Goal: Information Seeking & Learning: Learn about a topic

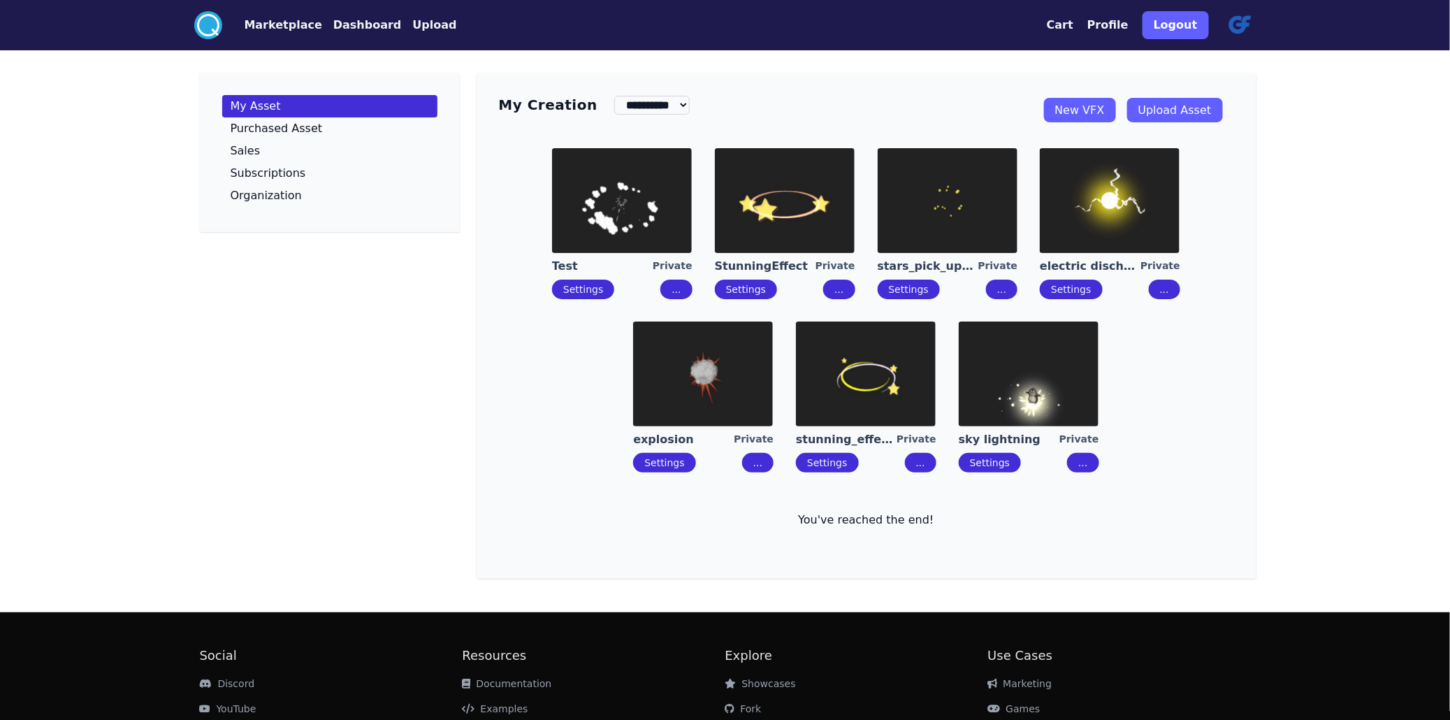
click at [245, 32] on button "Marketplace" at bounding box center [284, 25] width 78 height 17
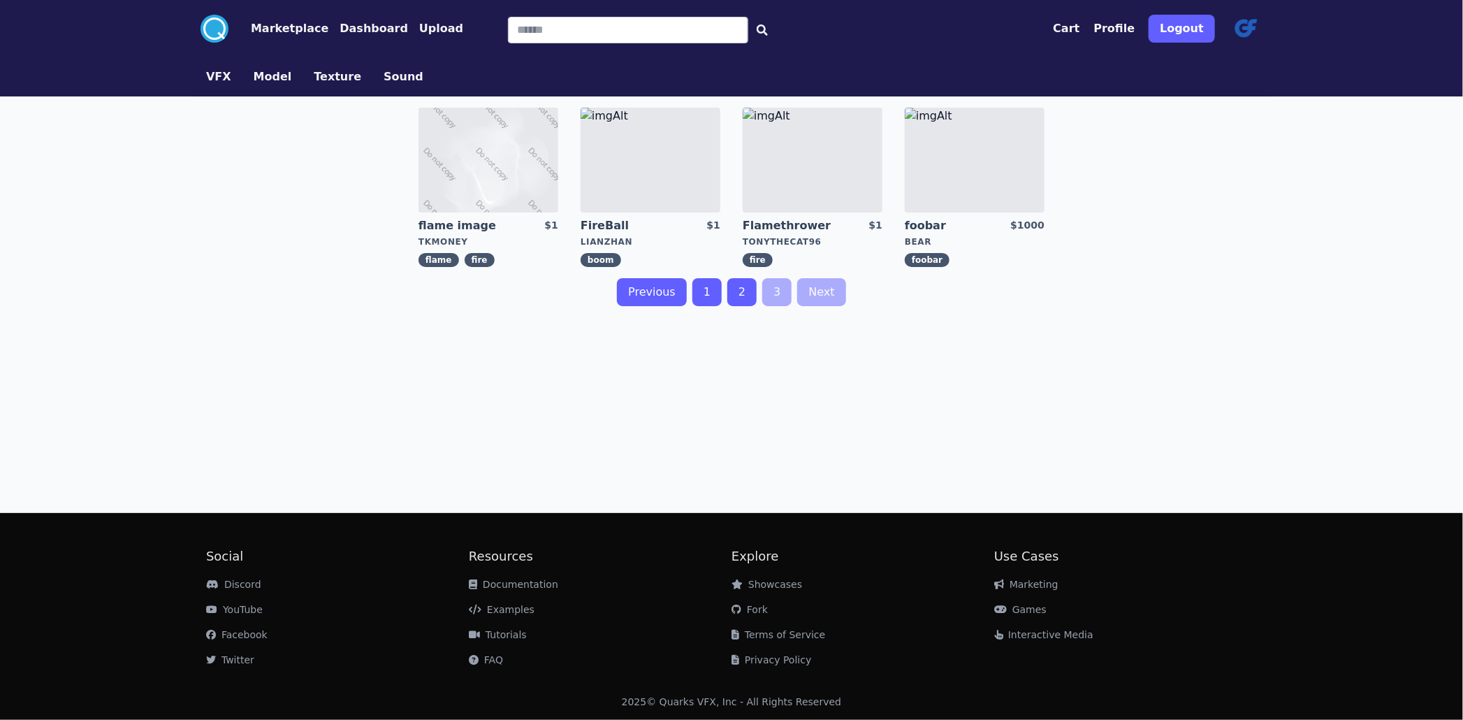
click at [987, 185] on img at bounding box center [975, 160] width 140 height 105
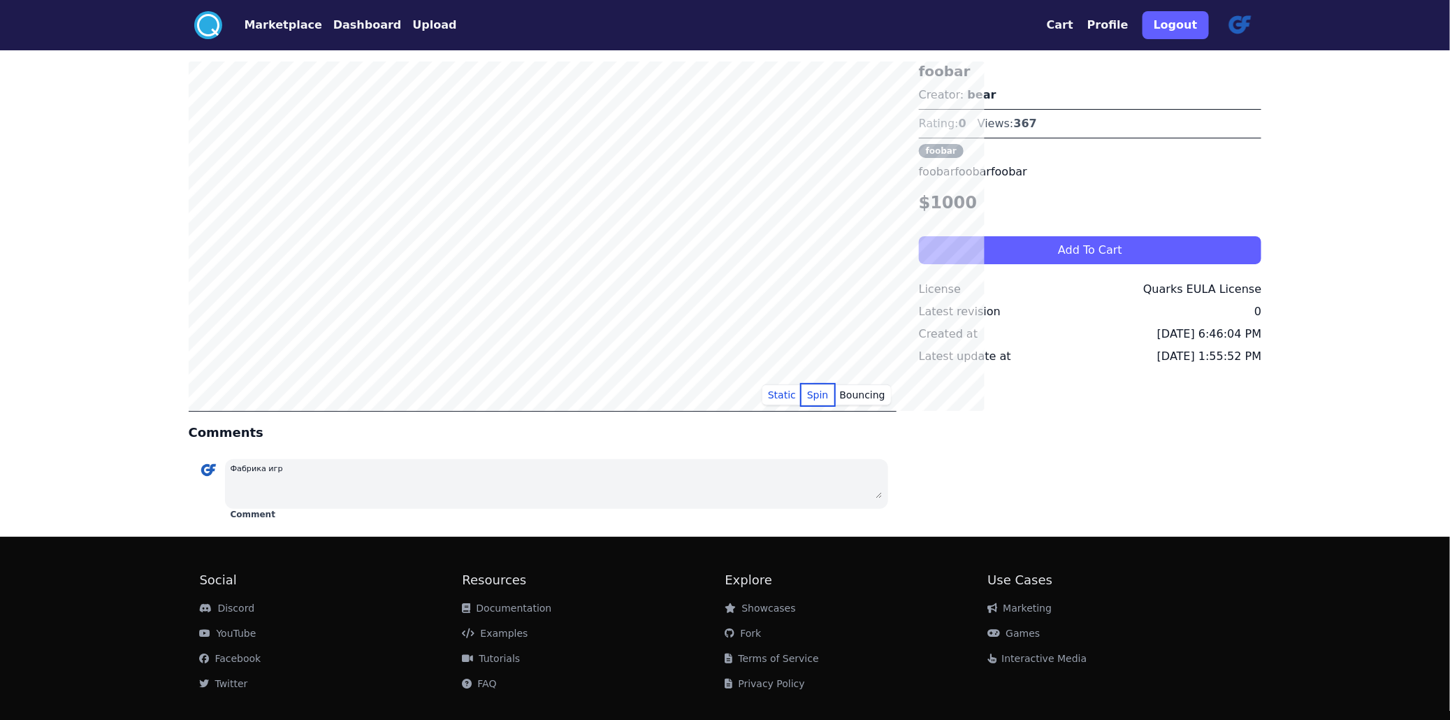
click at [834, 401] on button "Spin" at bounding box center [817, 394] width 33 height 21
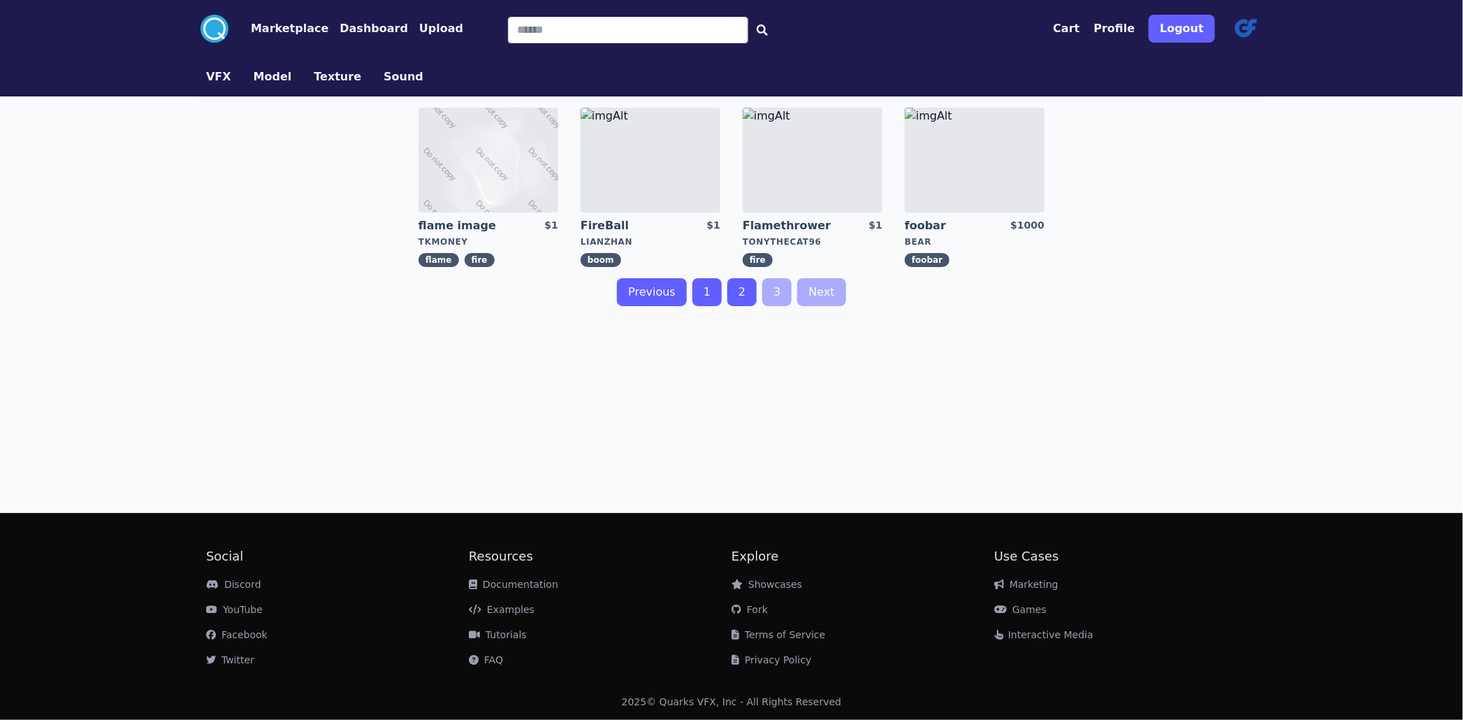
click at [776, 193] on img at bounding box center [813, 160] width 140 height 105
click at [734, 306] on link "2" at bounding box center [741, 292] width 29 height 28
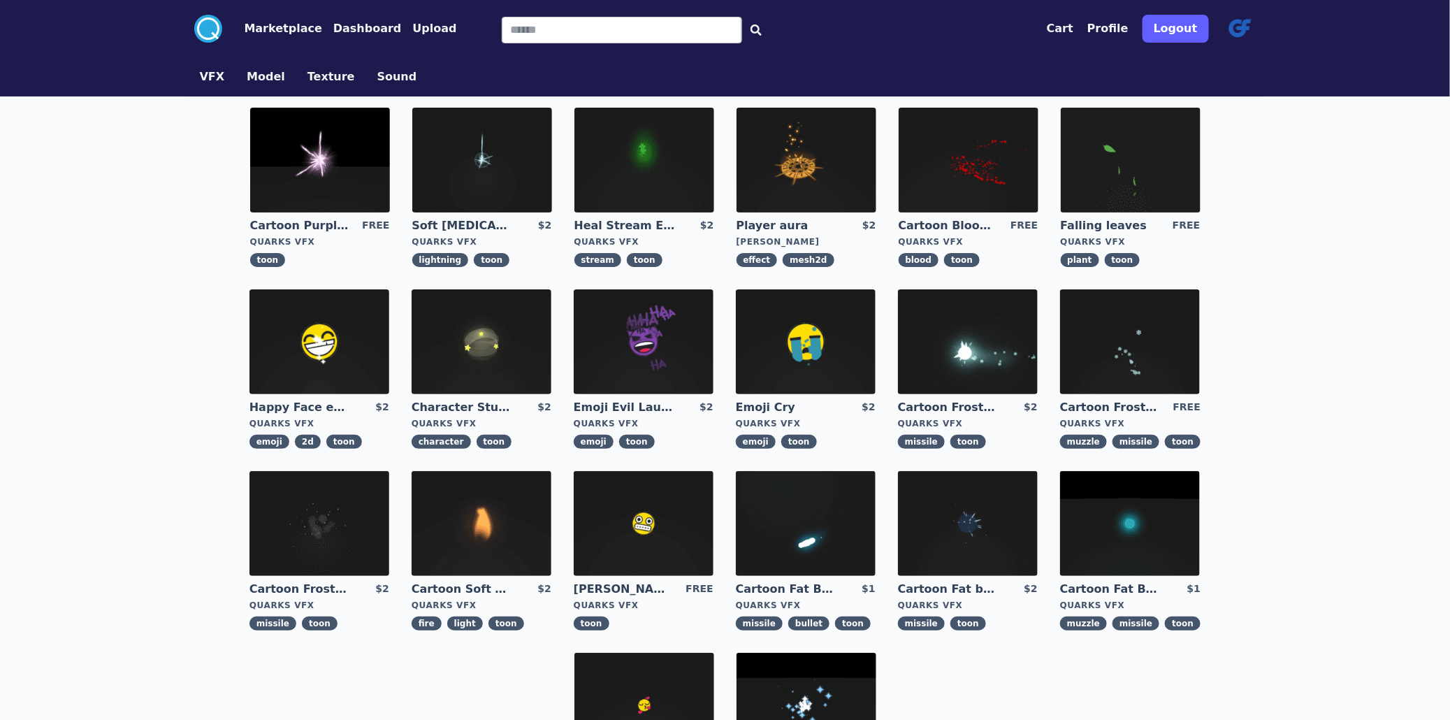
click at [551, 471] on img at bounding box center [482, 523] width 140 height 105
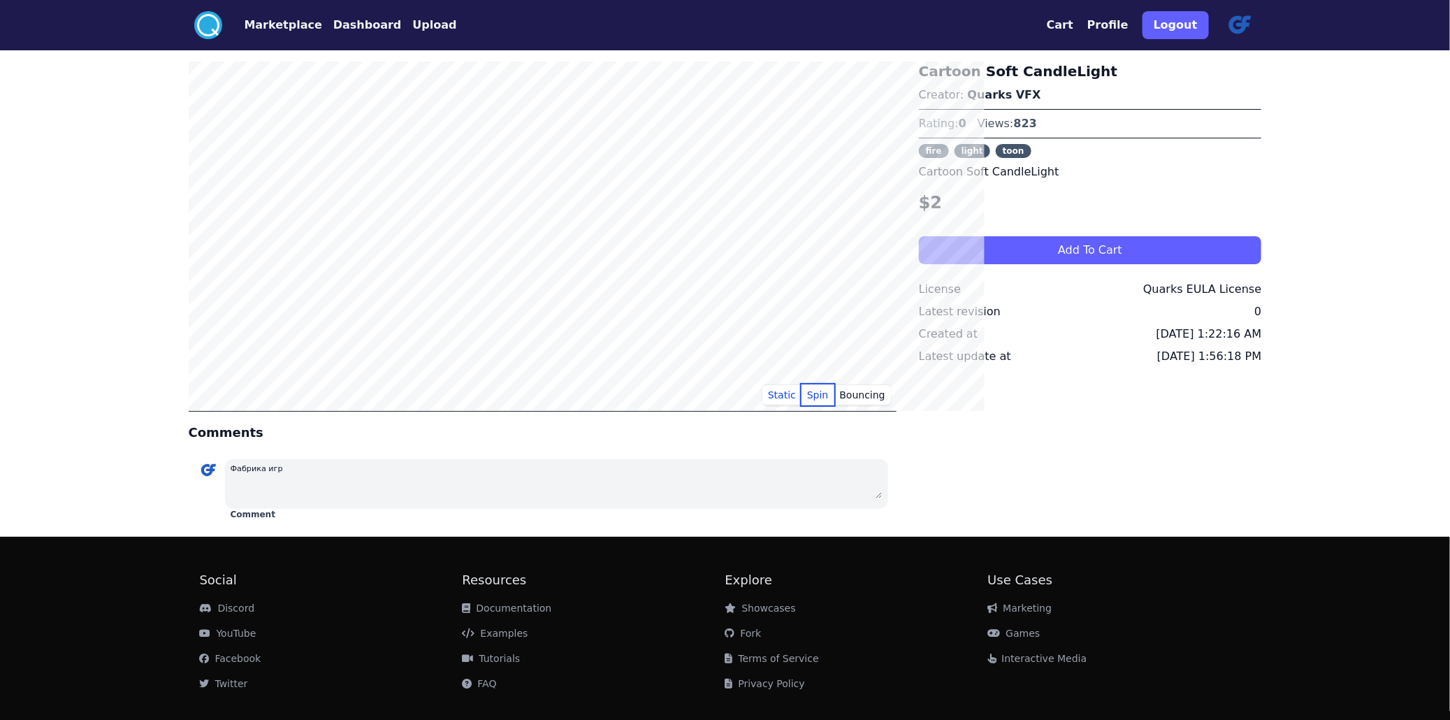
click at [834, 395] on button "Spin" at bounding box center [817, 394] width 33 height 21
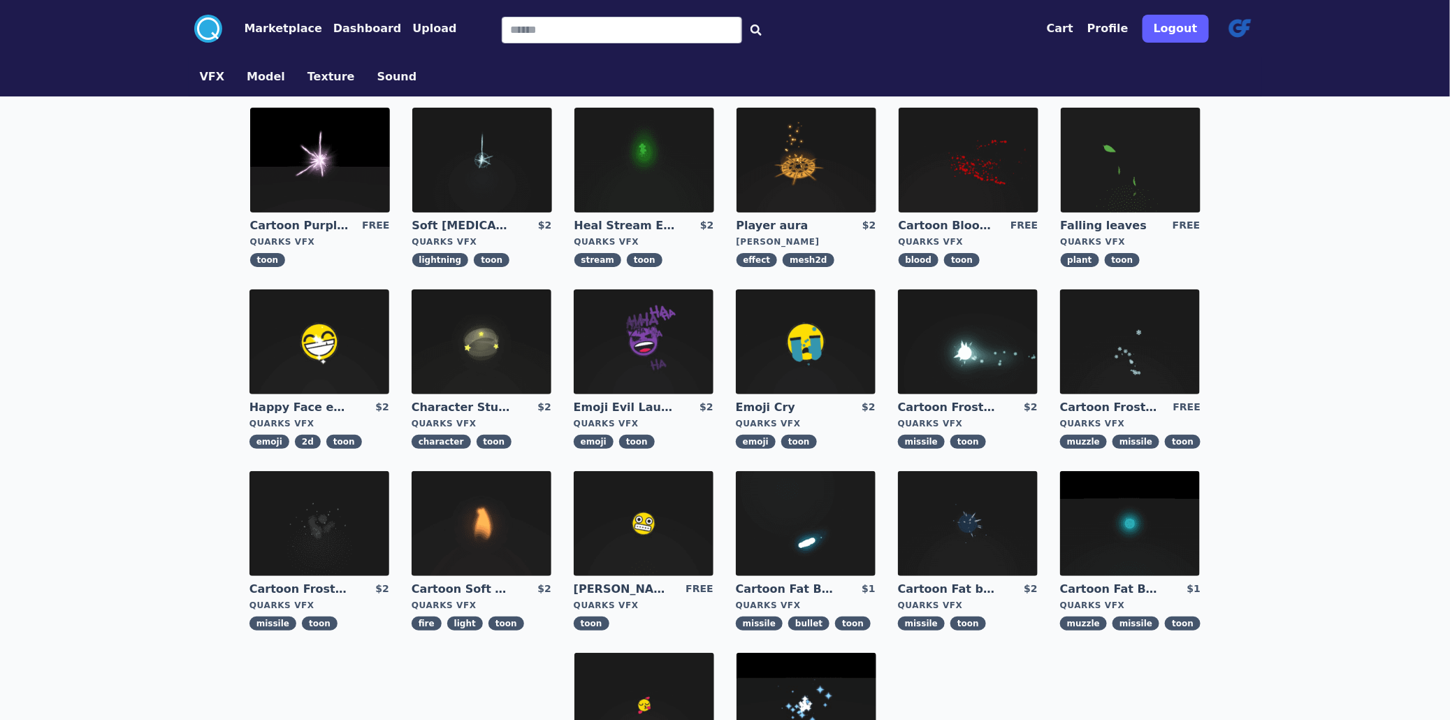
click at [1060, 378] on img at bounding box center [1130, 341] width 140 height 105
click at [250, 178] on img at bounding box center [320, 160] width 140 height 105
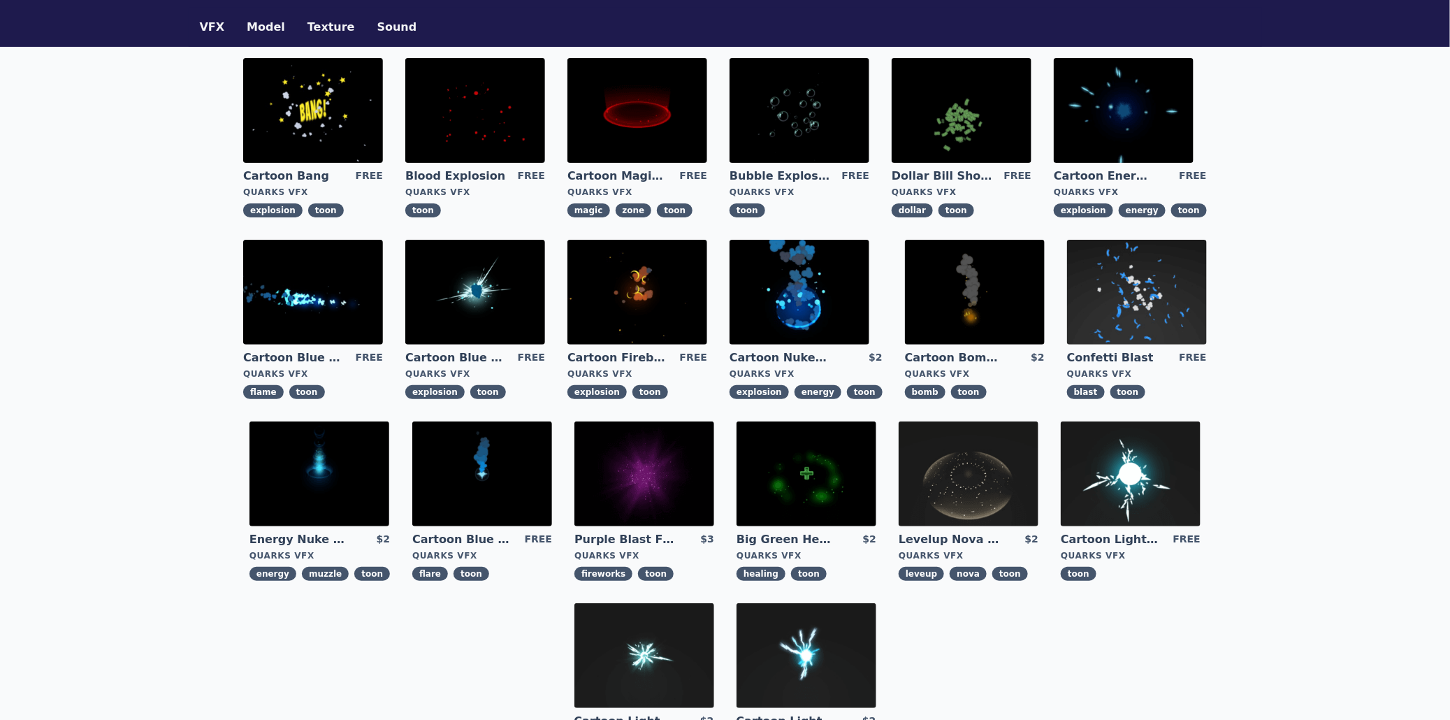
scroll to position [78, 0]
